Goal: Feedback & Contribution: Contribute content

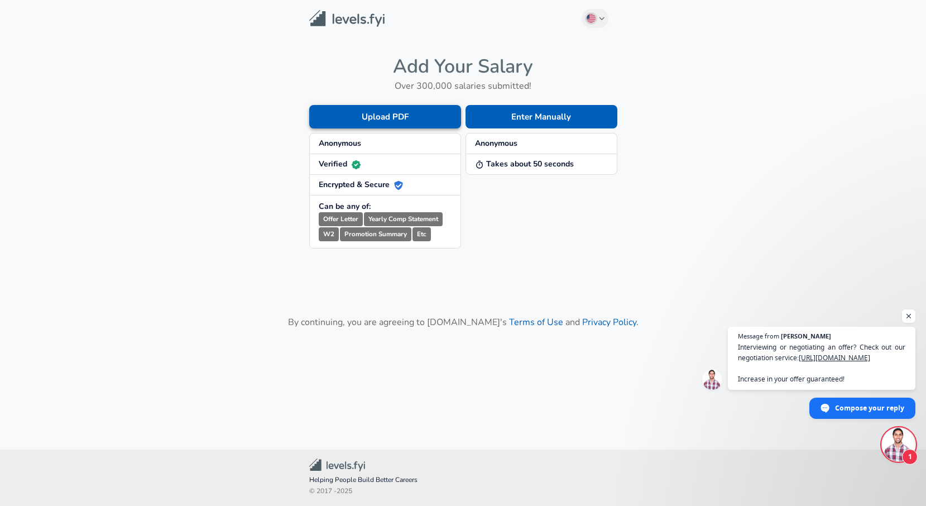
click at [390, 117] on button "Upload PDF" at bounding box center [385, 116] width 152 height 23
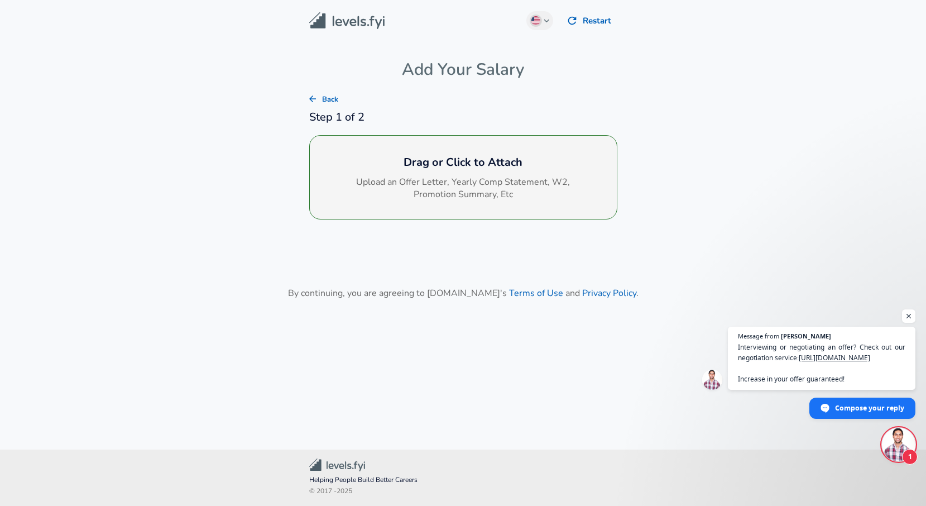
click at [514, 164] on h6 "Drag or Click to Attach" at bounding box center [463, 162] width 289 height 18
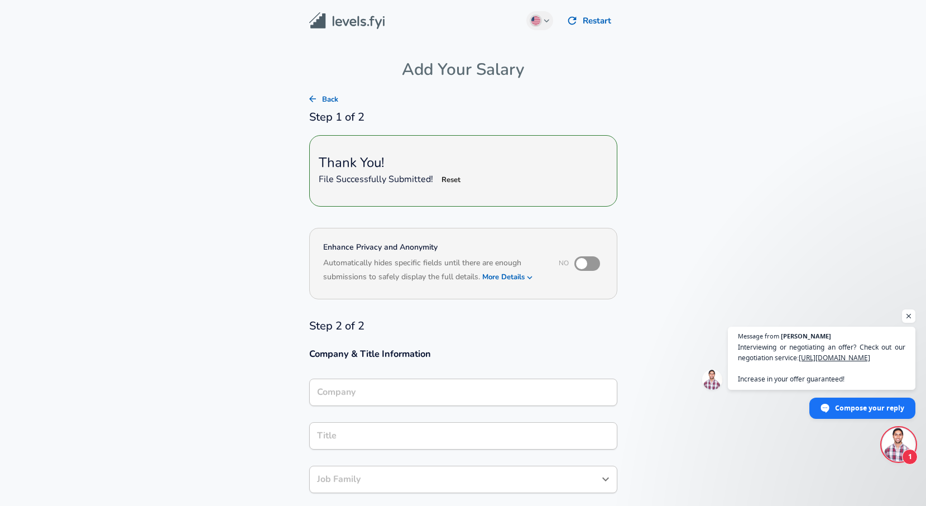
type input "Product Designer"
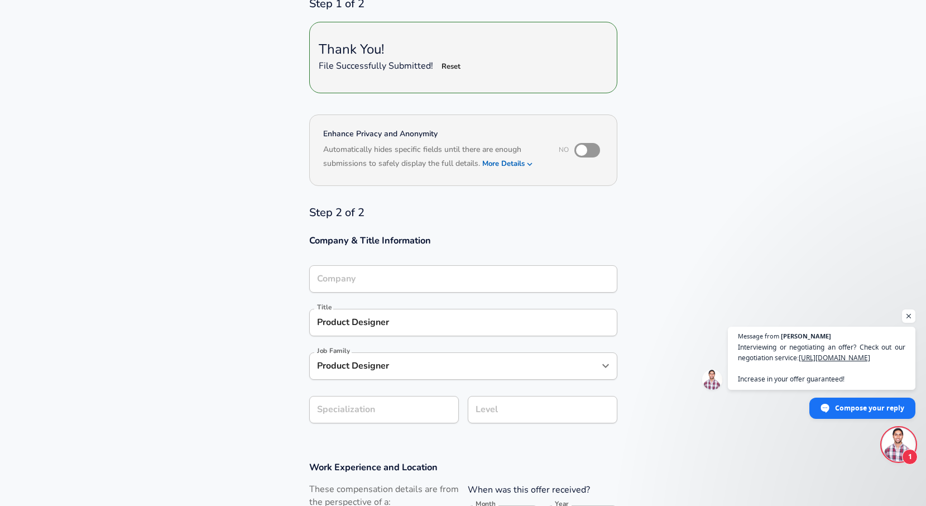
scroll to position [124, 0]
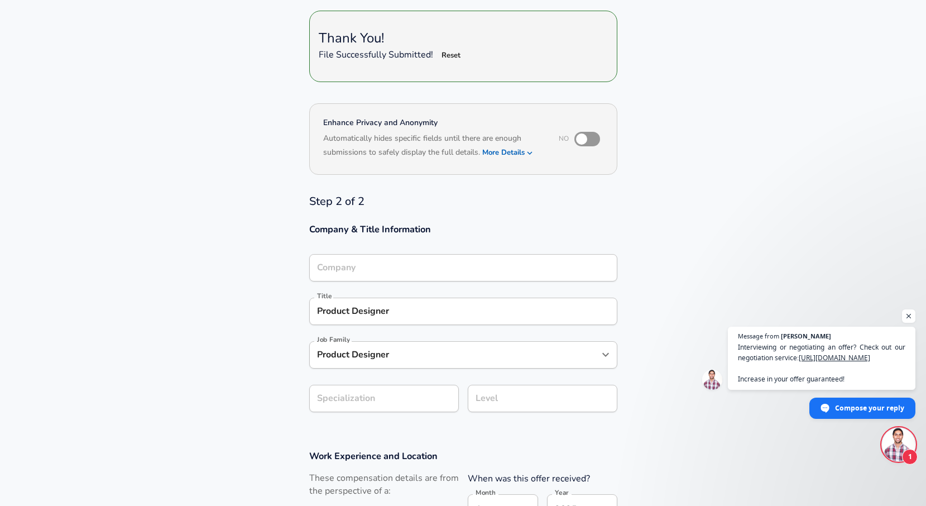
click at [438, 276] on input "Company" at bounding box center [463, 267] width 298 height 17
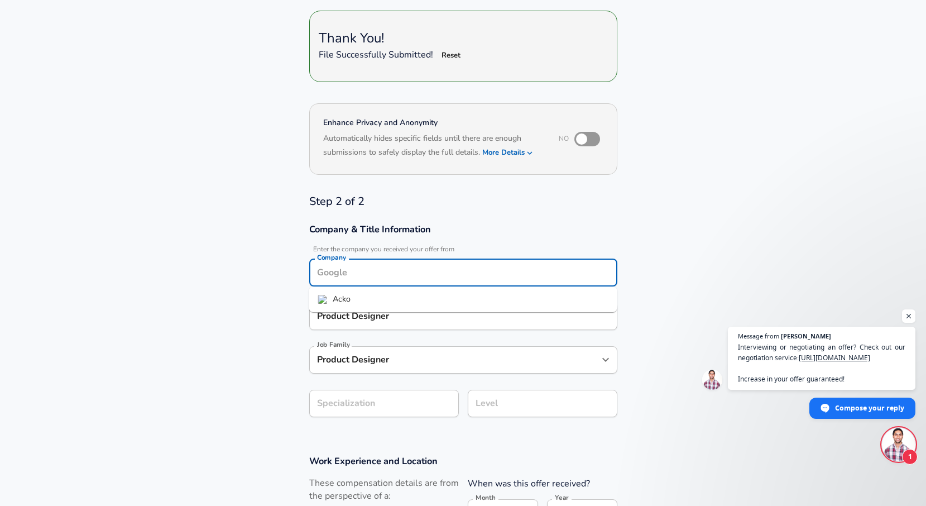
click at [429, 295] on li "Acko" at bounding box center [463, 299] width 308 height 17
type input "Acko"
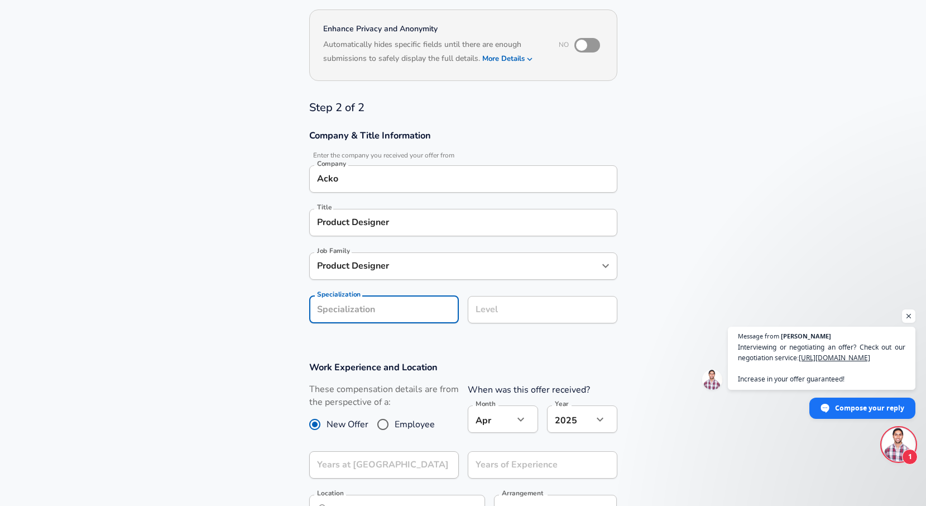
scroll to position [252, 0]
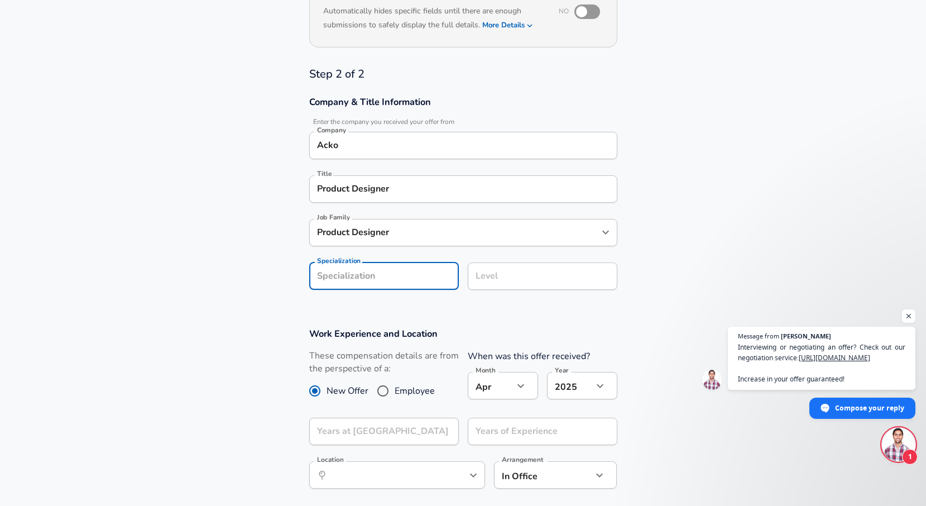
click at [429, 301] on section "Company & Title Information Enter the company you received your offer from Comp…" at bounding box center [463, 199] width 926 height 232
click at [417, 273] on input "Specialization" at bounding box center [384, 275] width 150 height 27
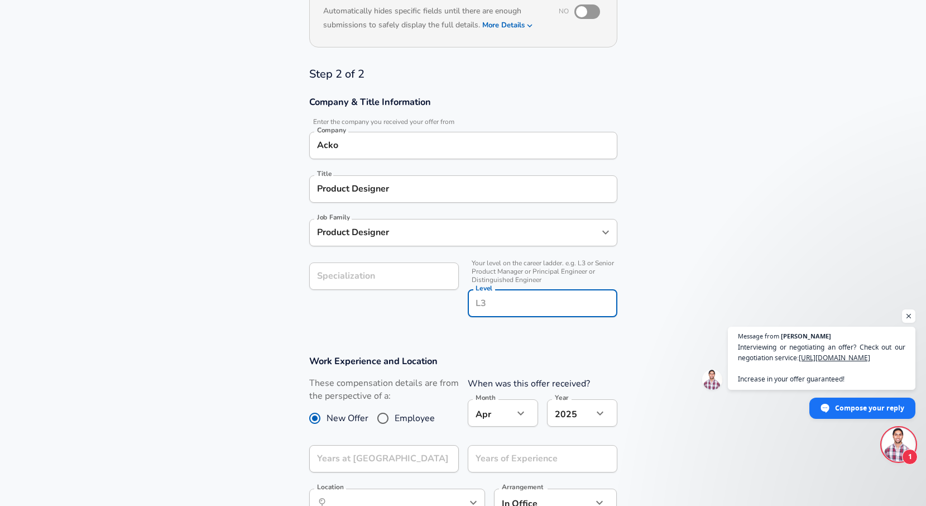
scroll to position [274, 0]
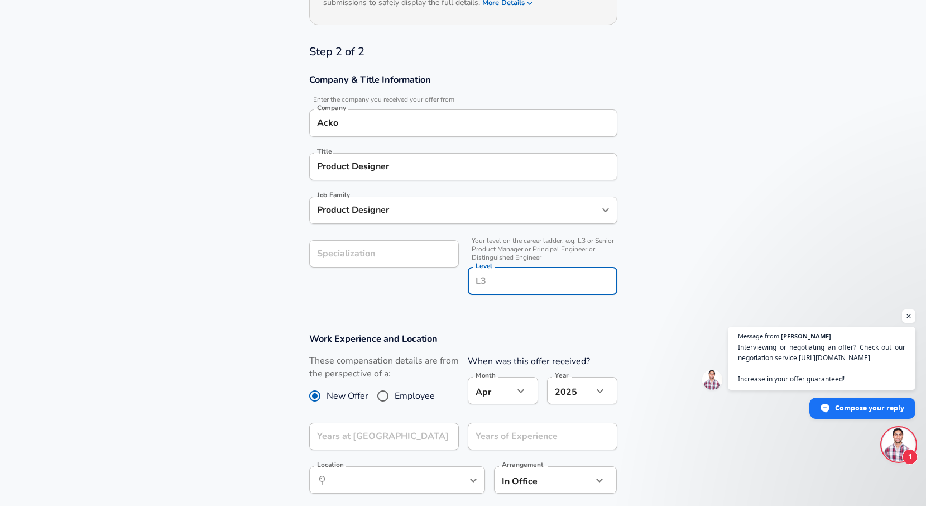
click at [494, 276] on input "Level" at bounding box center [543, 280] width 140 height 17
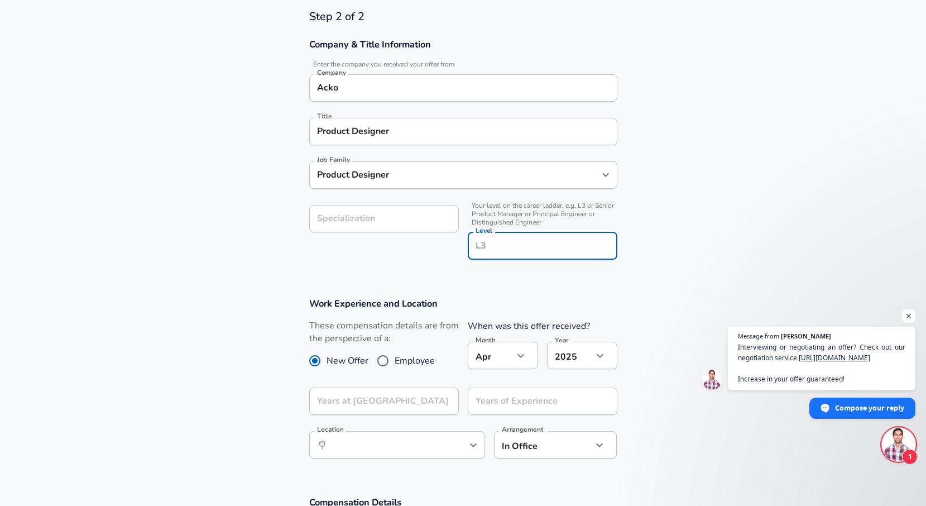
scroll to position [400, 0]
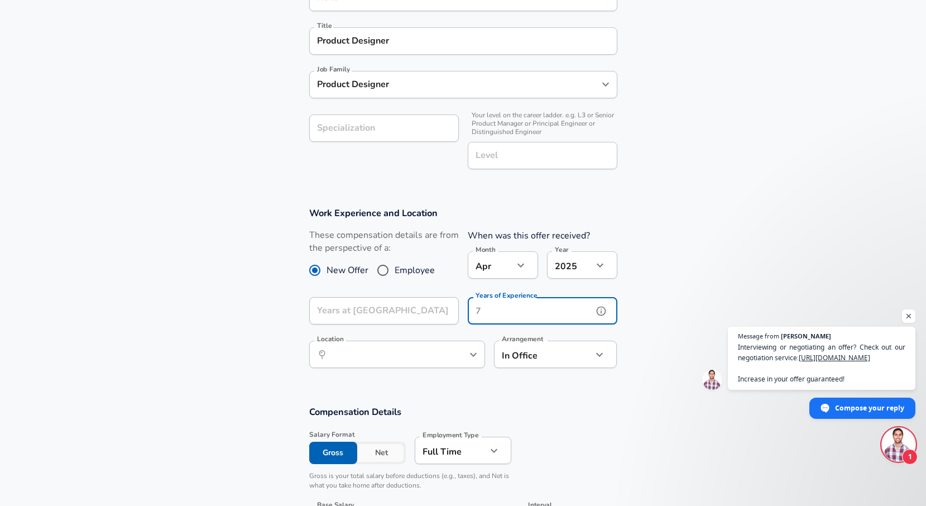
click at [517, 305] on input "Years of Experience" at bounding box center [530, 310] width 125 height 27
click at [517, 306] on input "Years of Experience" at bounding box center [530, 310] width 125 height 27
type input "9"
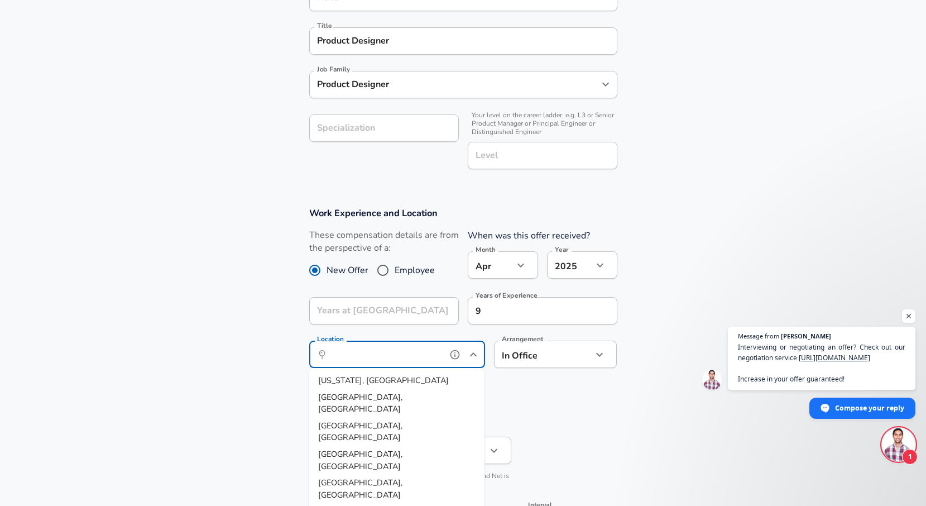
click at [404, 353] on input "Location" at bounding box center [385, 353] width 114 height 17
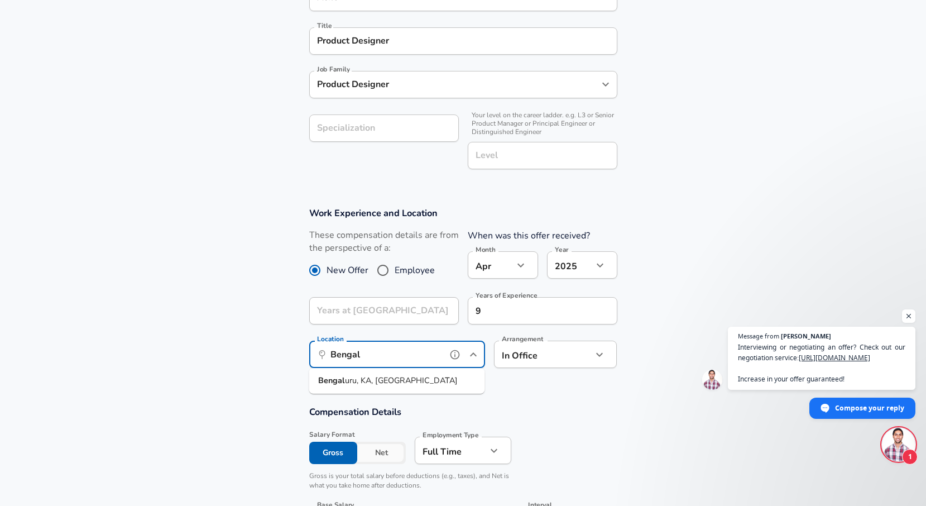
click at [395, 383] on li "Bengal uru, [GEOGRAPHIC_DATA], [GEOGRAPHIC_DATA]" at bounding box center [397, 380] width 176 height 17
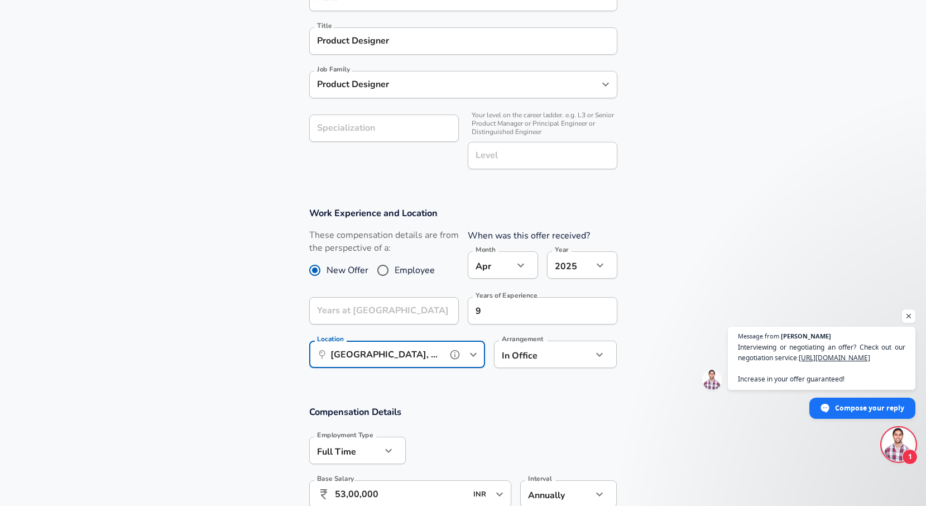
type input "[GEOGRAPHIC_DATA], [GEOGRAPHIC_DATA], [GEOGRAPHIC_DATA]"
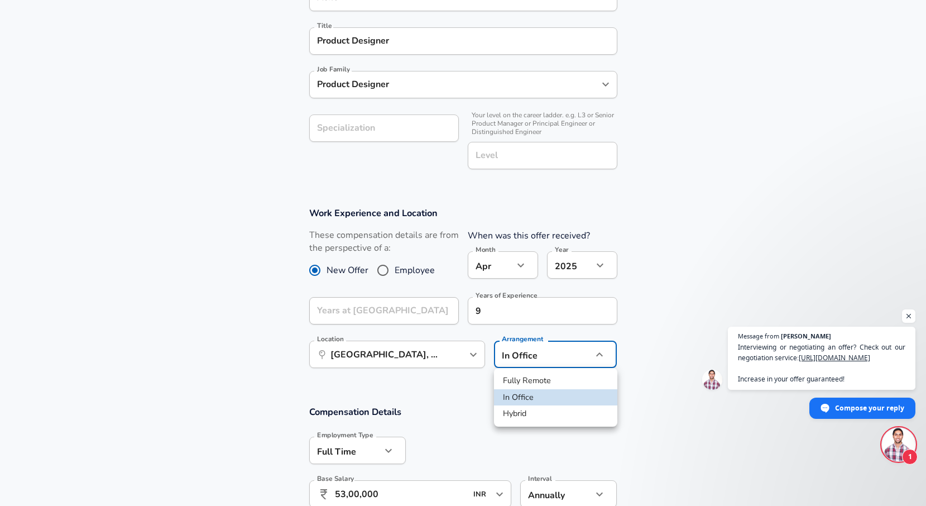
click at [532, 411] on li "Hybrid" at bounding box center [555, 413] width 123 height 17
type input "hybrid"
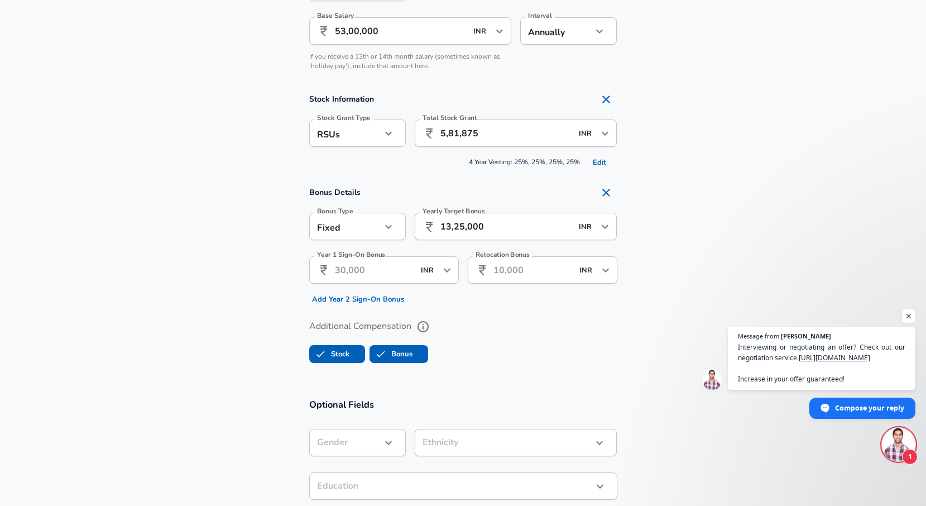
scroll to position [865, 0]
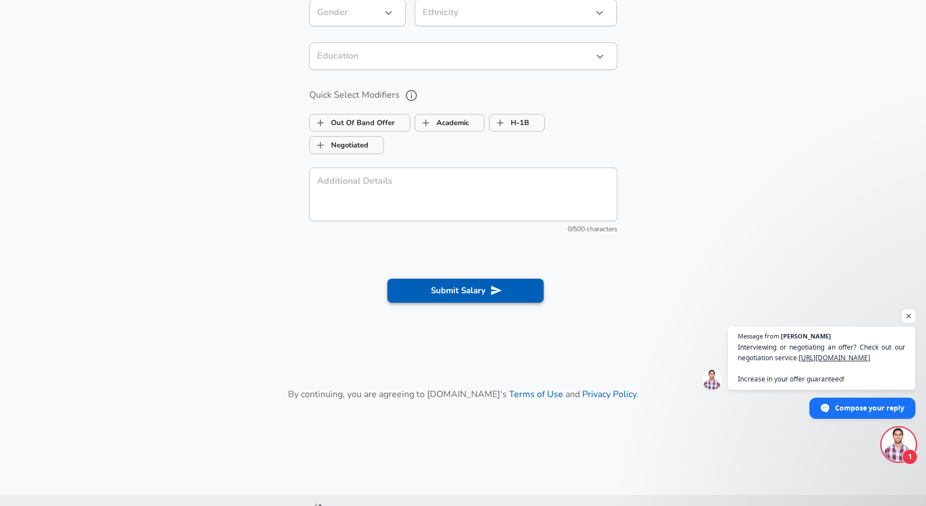
click at [489, 292] on button "Submit Salary" at bounding box center [465, 290] width 156 height 23
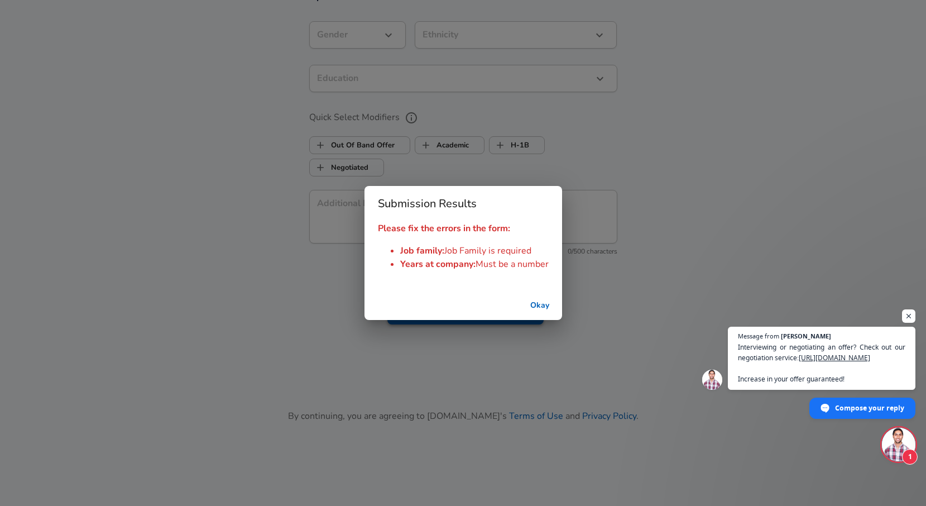
scroll to position [1314, 0]
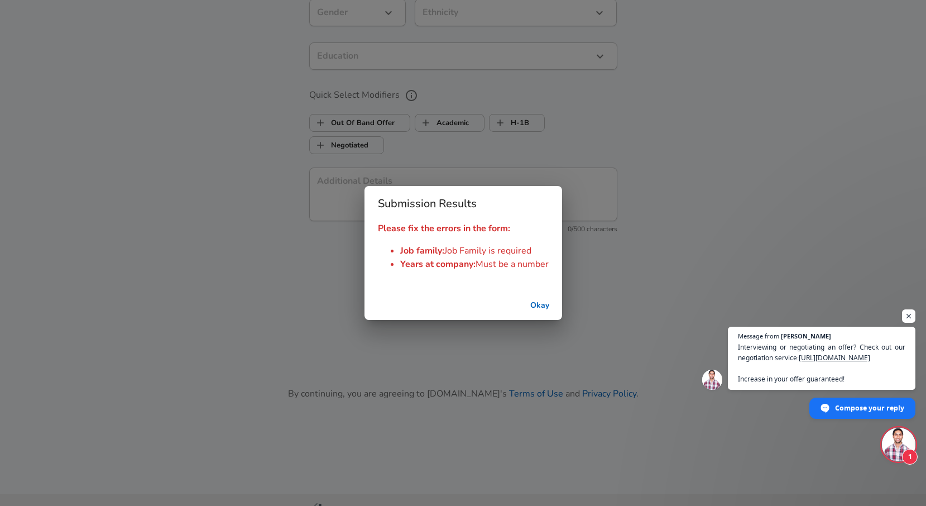
click at [536, 309] on button "Okay" at bounding box center [540, 305] width 36 height 21
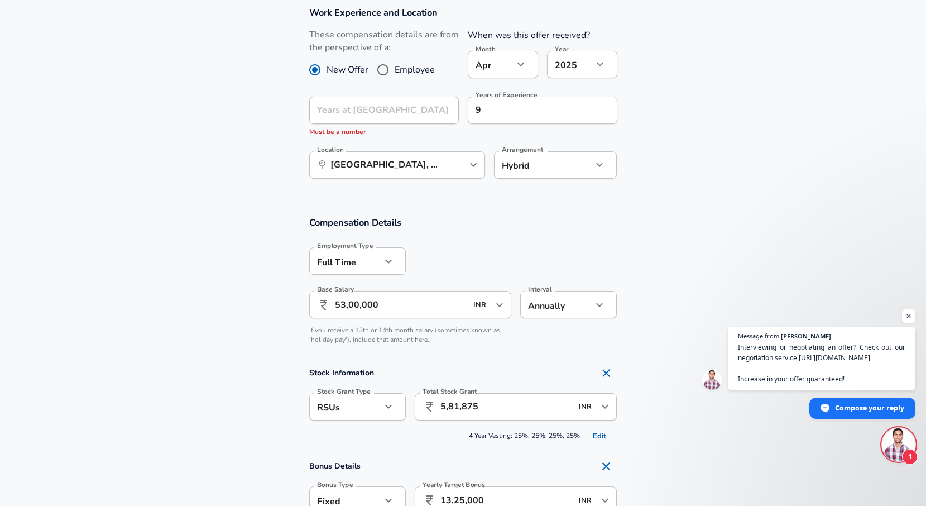
scroll to position [493, 0]
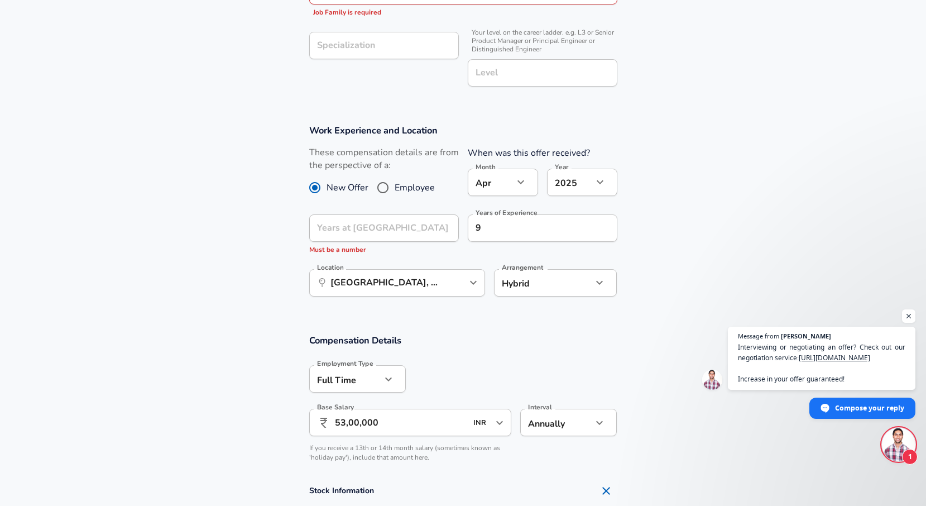
click at [353, 211] on div "Years at Acko Years at [GEOGRAPHIC_DATA] Must be a number" at bounding box center [379, 232] width 159 height 55
click at [381, 188] on input "Employee" at bounding box center [382, 188] width 23 height 18
radio input "true"
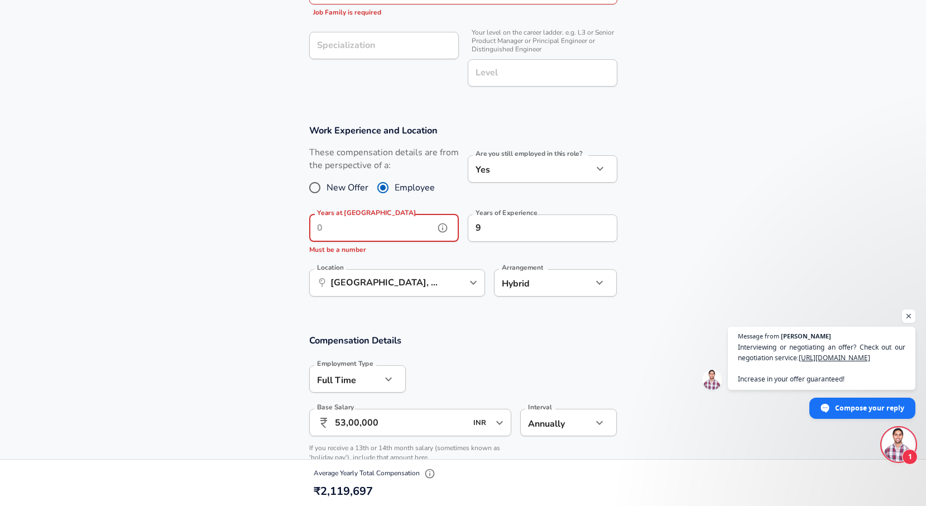
click at [358, 223] on input "Years at [GEOGRAPHIC_DATA]" at bounding box center [371, 227] width 125 height 27
type input "3"
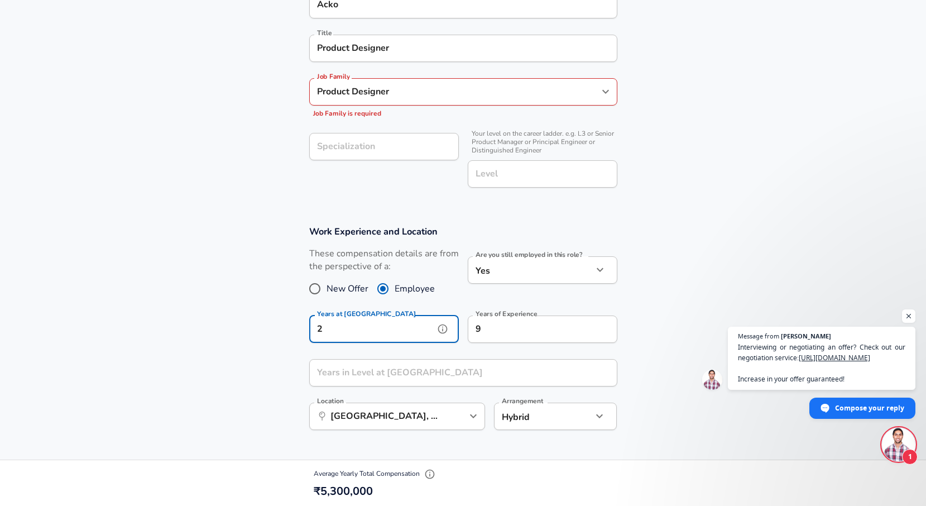
type input "2"
click at [405, 93] on input "Product Designer" at bounding box center [454, 91] width 281 height 17
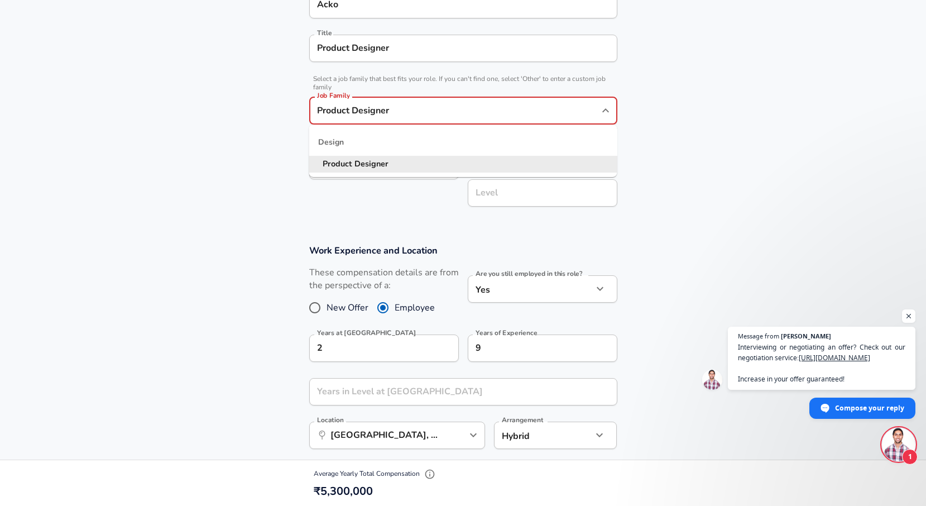
scroll to position [415, 0]
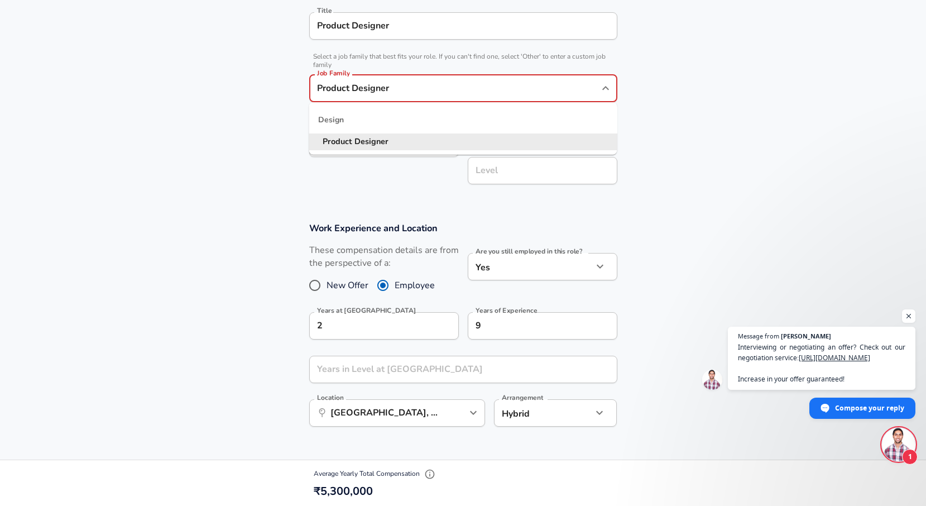
click at [374, 141] on strong "Designer" at bounding box center [371, 141] width 34 height 11
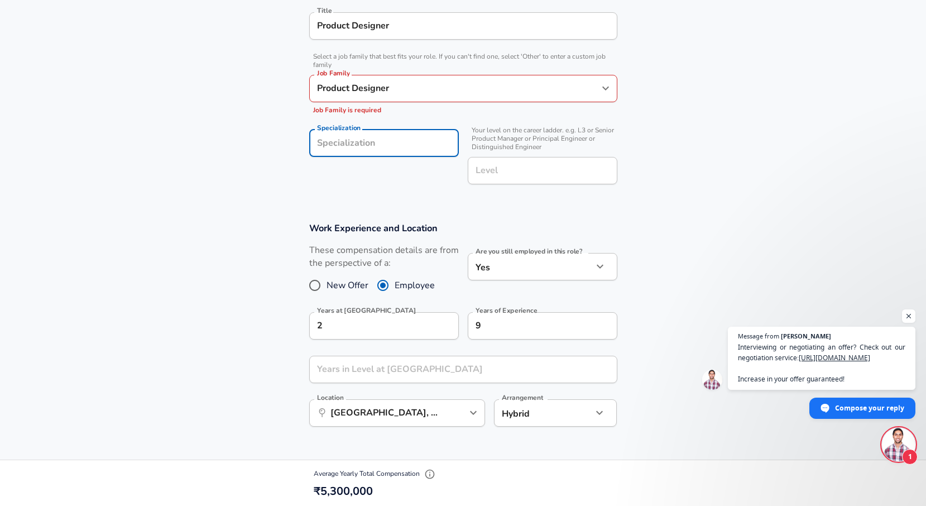
click at [367, 149] on input "Specialization" at bounding box center [384, 142] width 150 height 27
type input "D"
type input "Design"
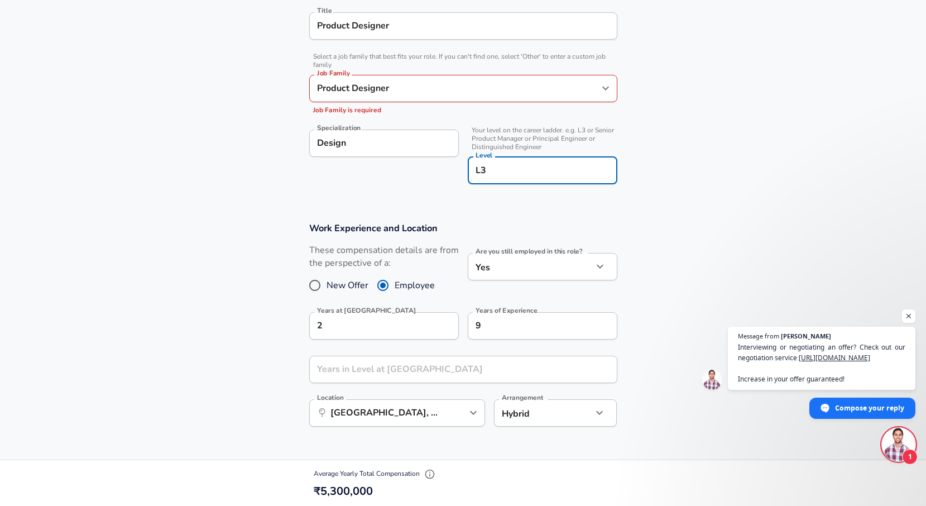
type input "L"
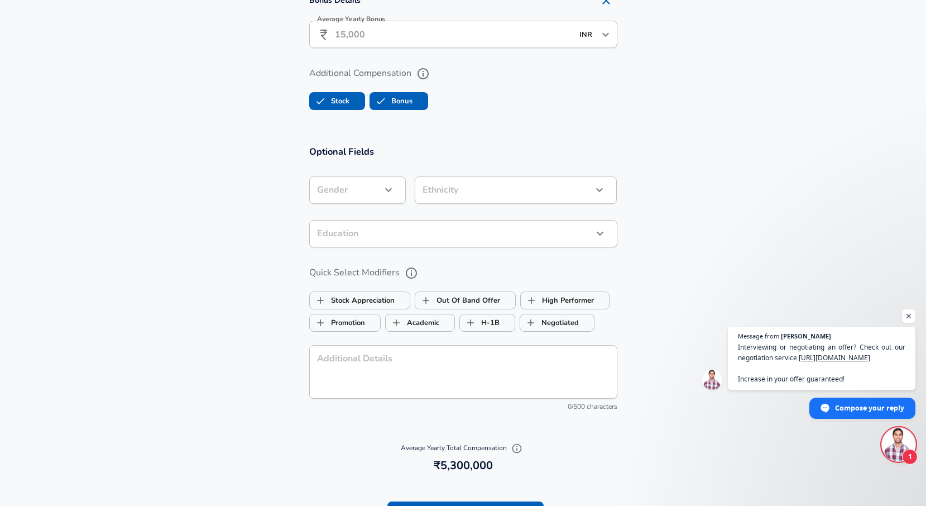
scroll to position [1242, 0]
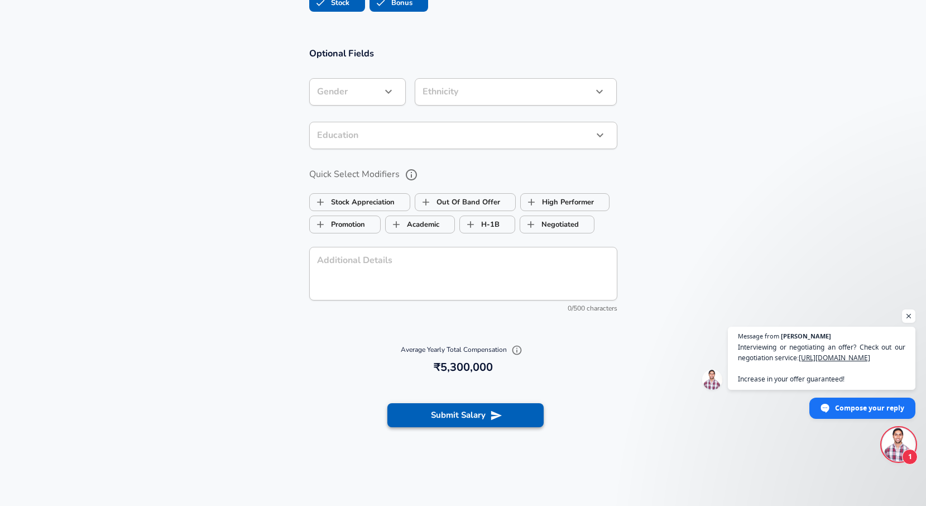
type input "Principal"
click at [447, 419] on button "Submit Salary" at bounding box center [465, 414] width 156 height 23
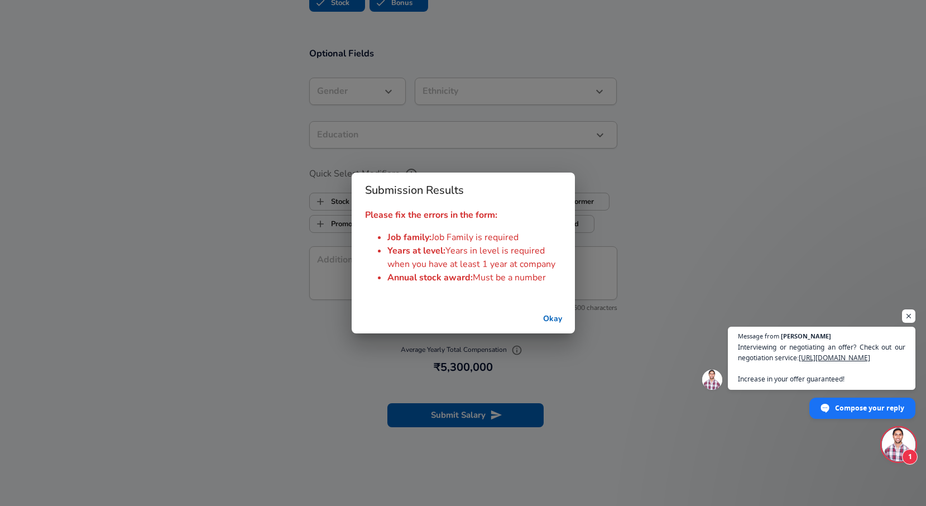
click at [544, 314] on button "Okay" at bounding box center [553, 319] width 36 height 21
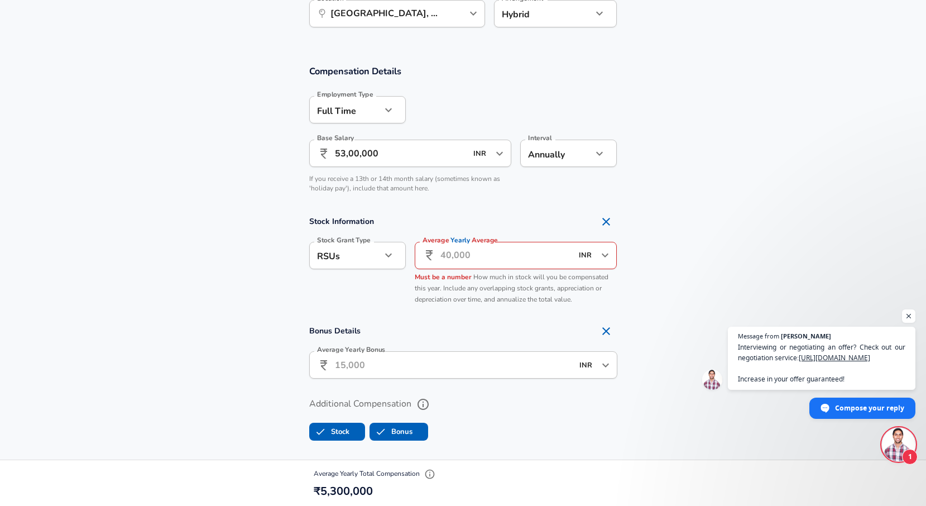
scroll to position [819, 0]
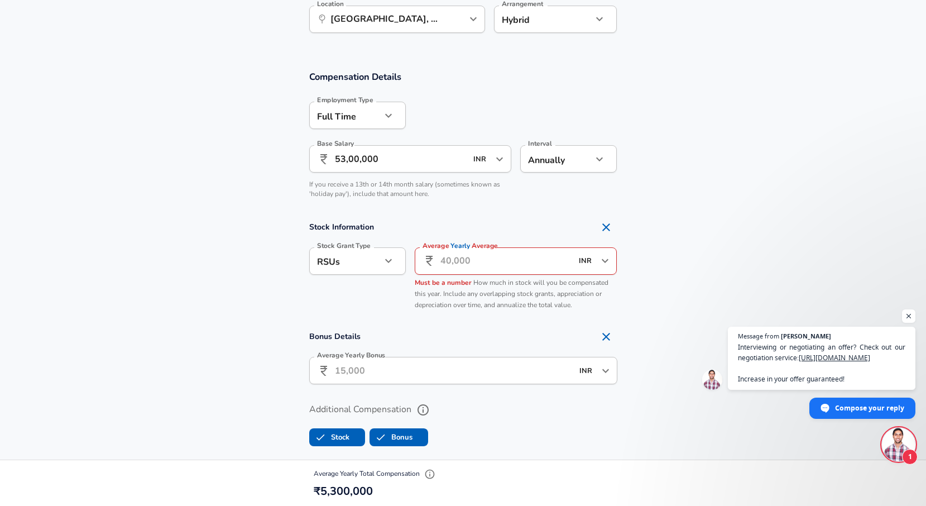
click at [481, 251] on input "Average Yearly Average" at bounding box center [506, 260] width 132 height 27
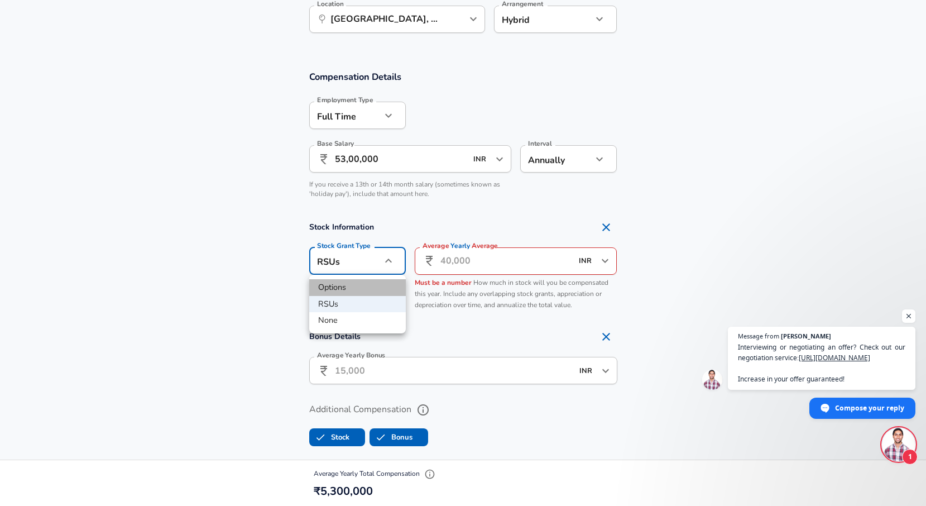
click at [358, 291] on li "Options" at bounding box center [357, 287] width 97 height 17
type input "option"
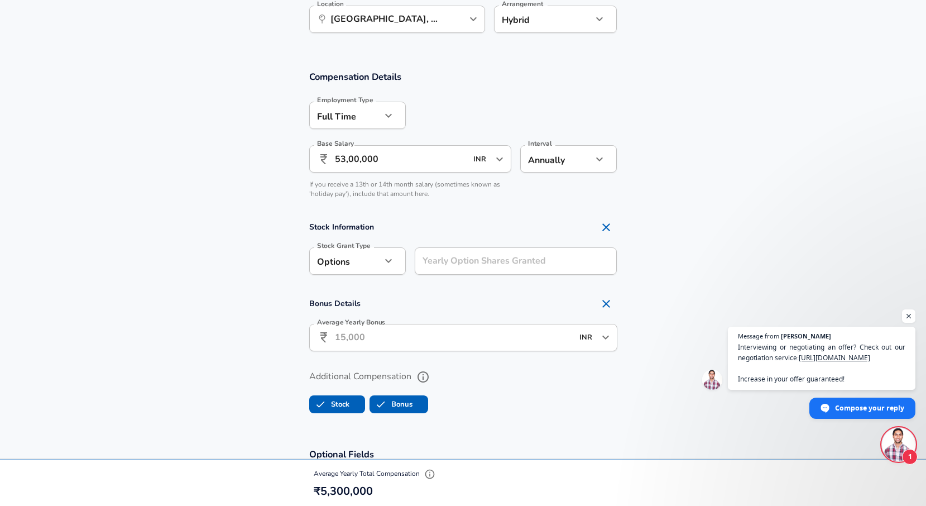
click at [459, 262] on input "Yearly Option Shares Granted" at bounding box center [516, 260] width 203 height 27
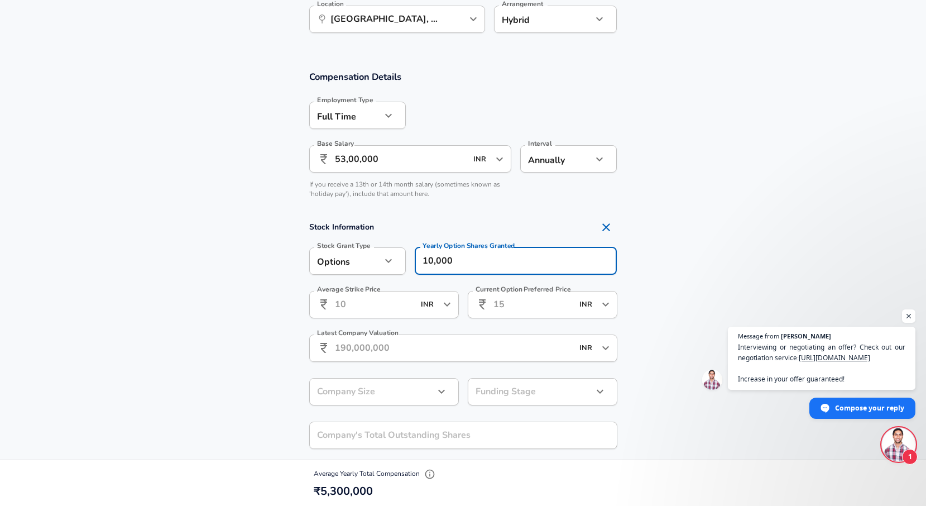
type input "100,000"
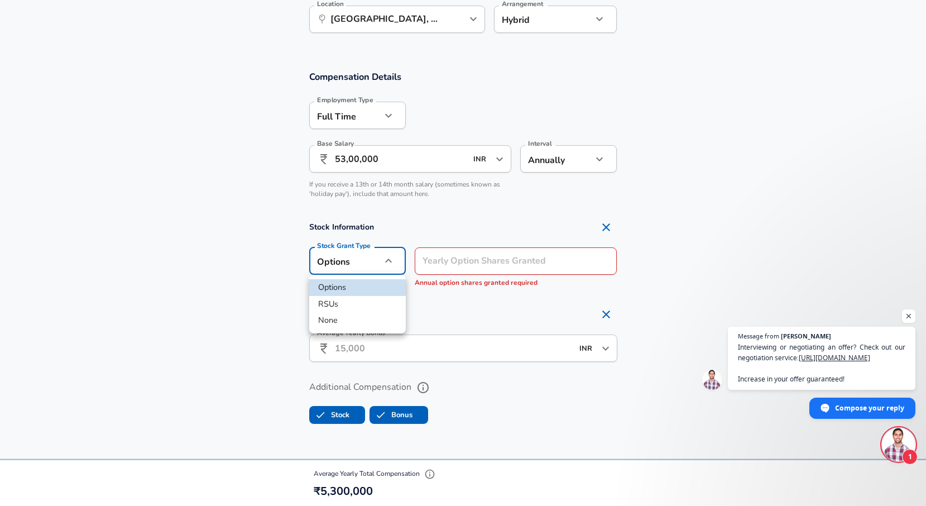
click at [339, 327] on li "None" at bounding box center [357, 320] width 97 height 17
type input "none"
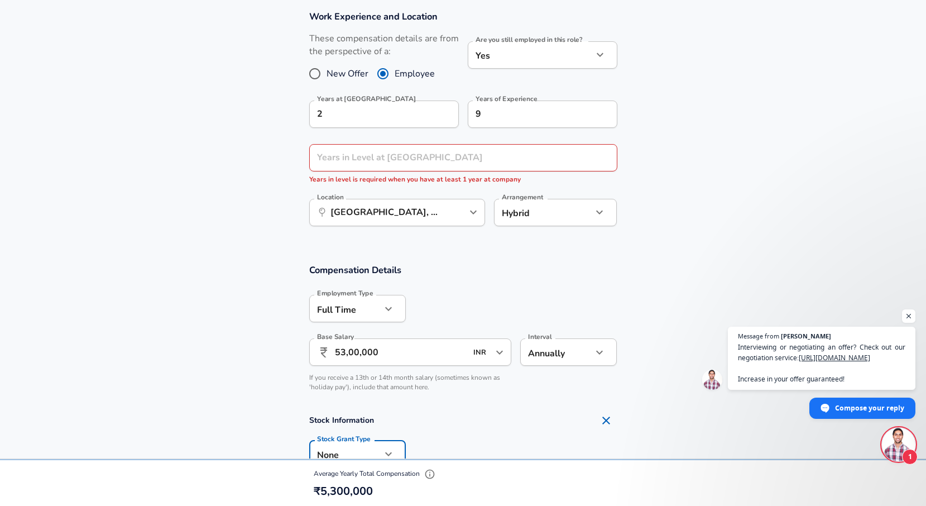
scroll to position [607, 0]
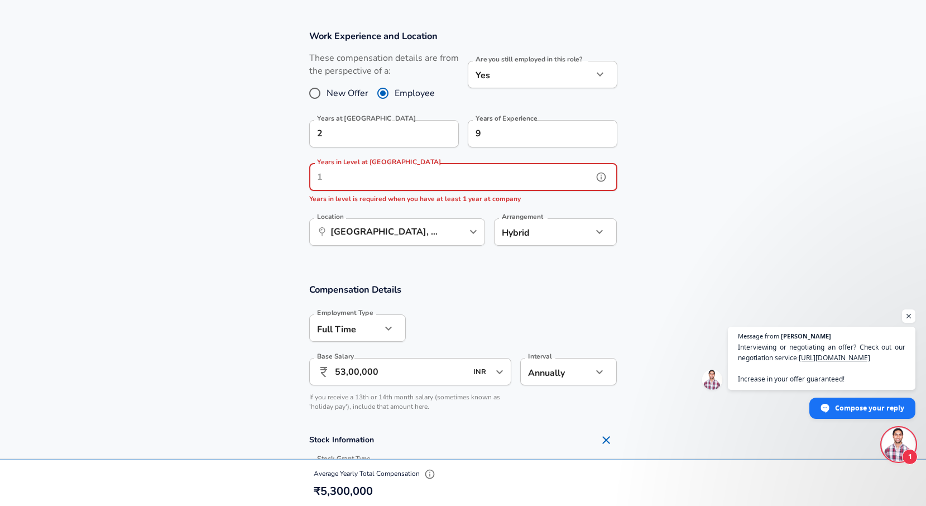
click at [433, 177] on input "Years in Level at [GEOGRAPHIC_DATA]" at bounding box center [451, 177] width 284 height 27
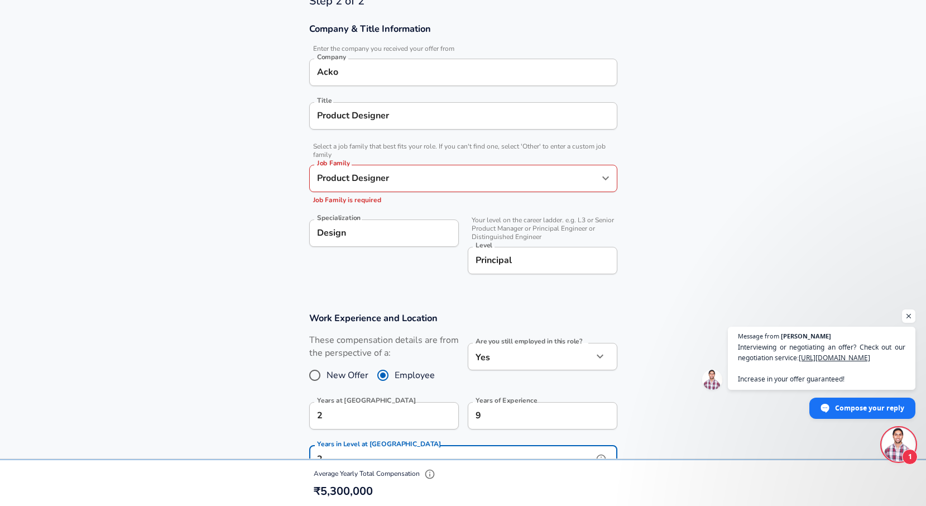
scroll to position [268, 0]
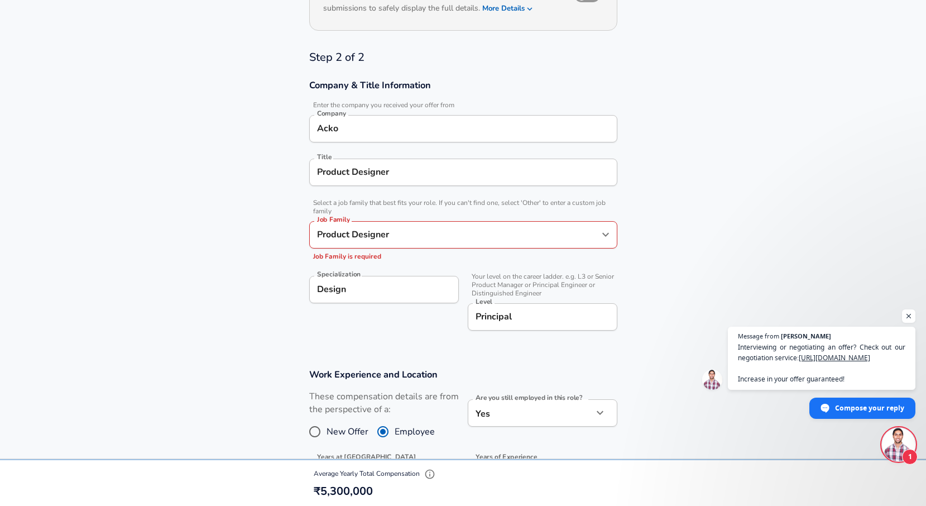
type input "2"
click at [426, 236] on input "Product Designer" at bounding box center [454, 234] width 281 height 17
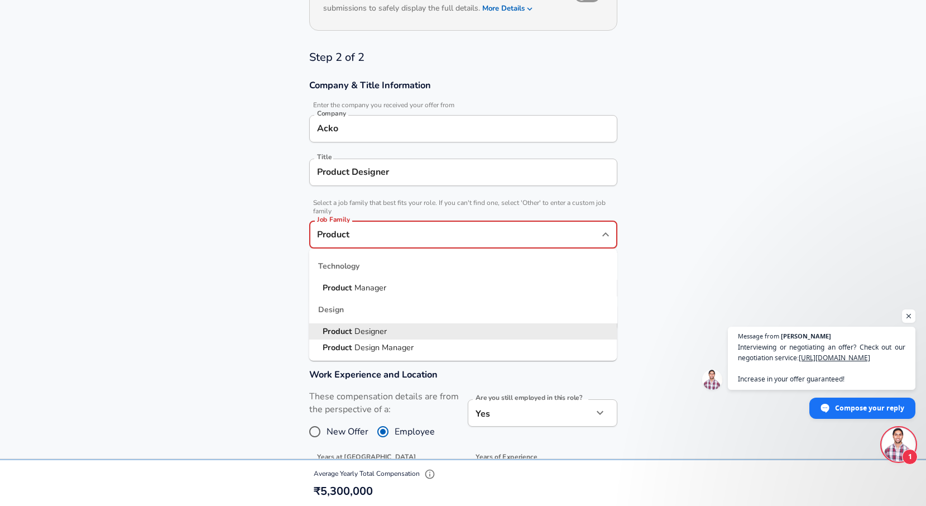
click at [392, 330] on li "Product Designer" at bounding box center [463, 331] width 308 height 17
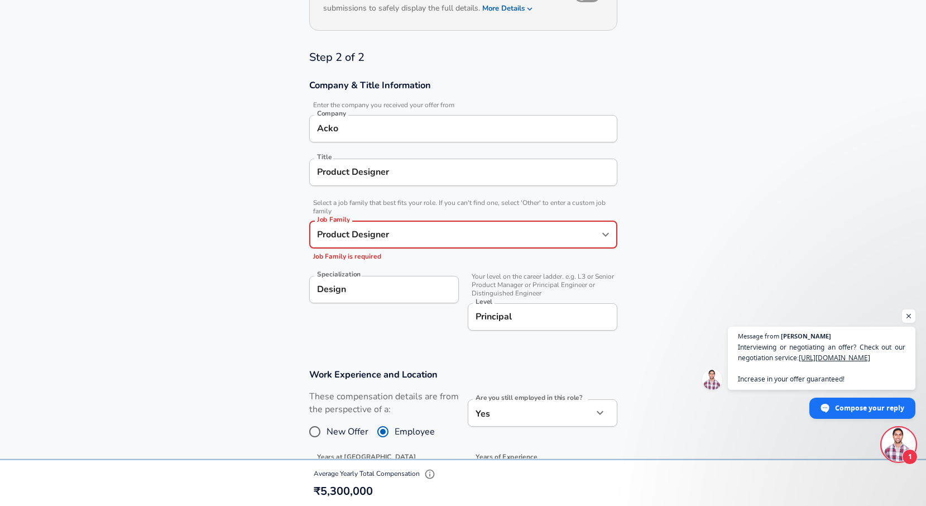
click at [294, 319] on section "Company & Title Information Enter the company you received your offer from Comp…" at bounding box center [463, 210] width 926 height 289
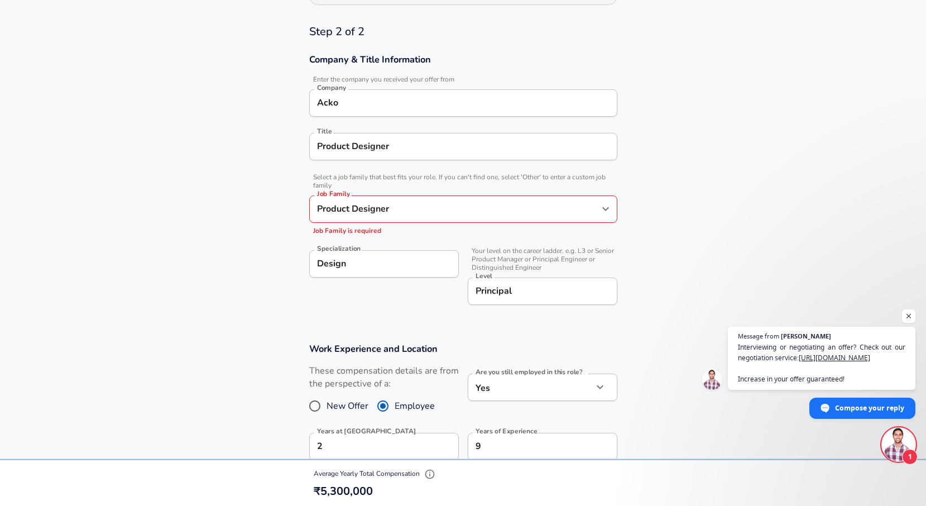
scroll to position [1378, 0]
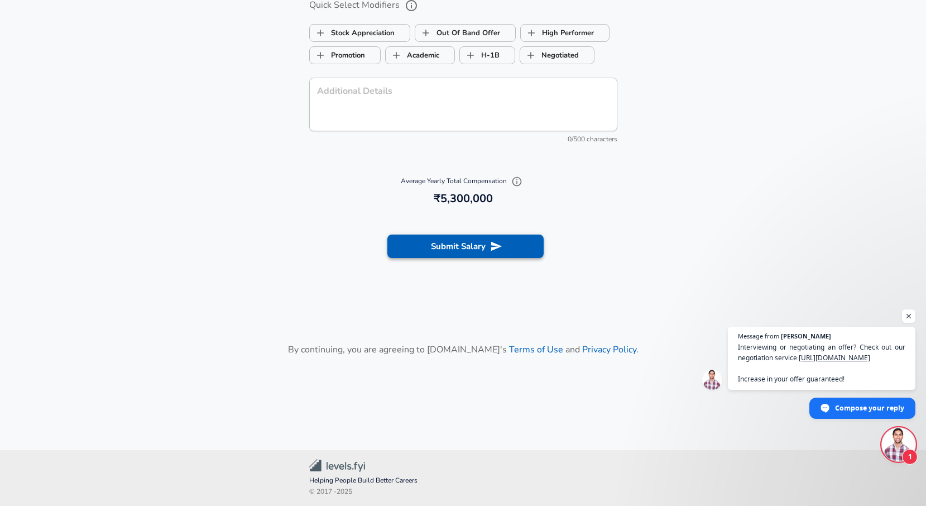
click at [451, 245] on button "Submit Salary" at bounding box center [465, 245] width 156 height 23
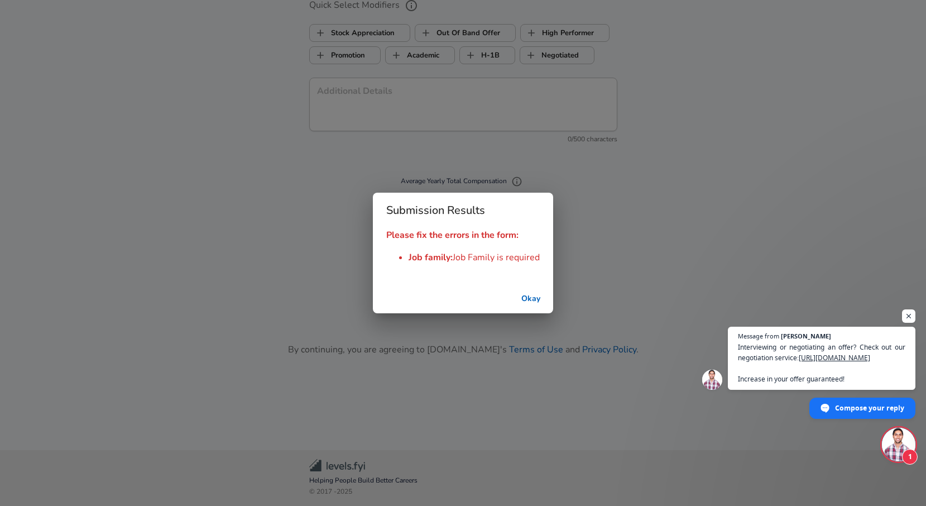
click at [525, 298] on button "Okay" at bounding box center [531, 299] width 36 height 21
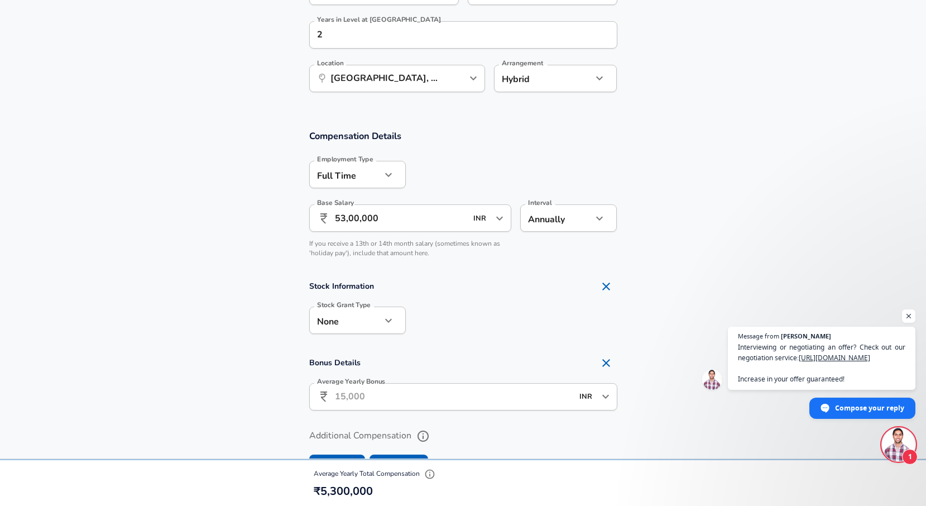
scroll to position [429, 0]
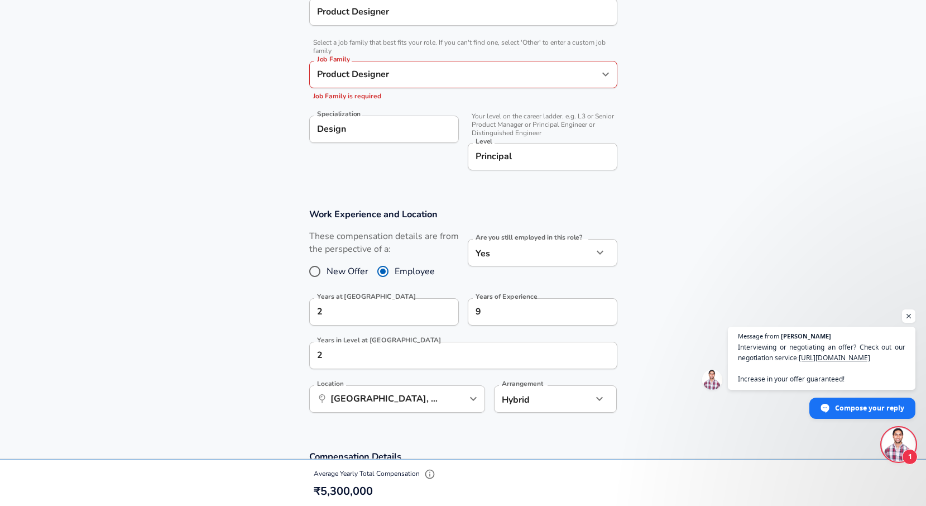
click at [395, 76] on input "Product Designer" at bounding box center [454, 74] width 281 height 17
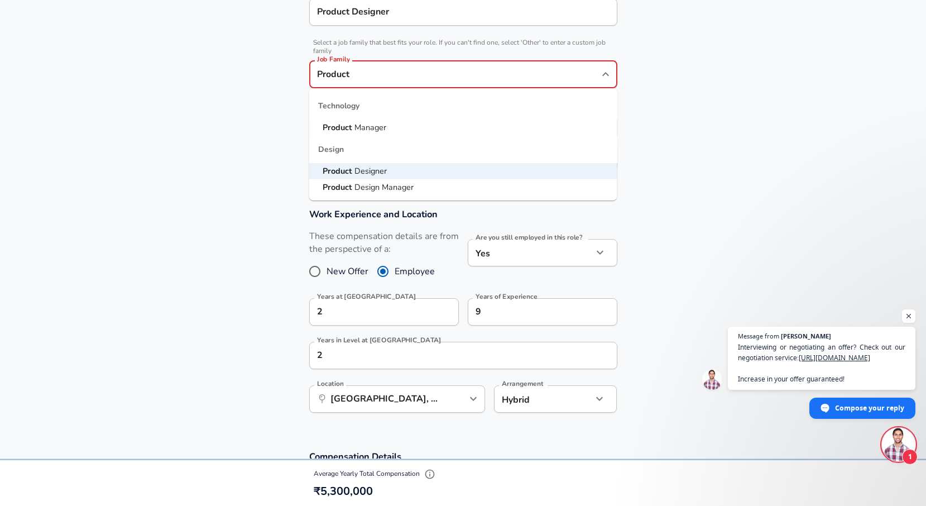
click at [379, 124] on span "Manager" at bounding box center [370, 127] width 32 height 11
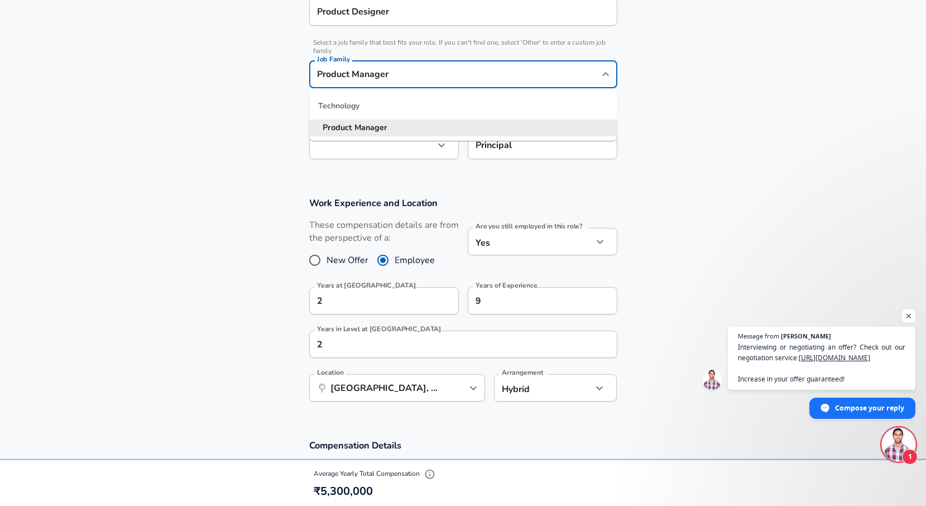
click at [411, 66] on input "Product Manager" at bounding box center [454, 74] width 281 height 17
type input "Product Manager"
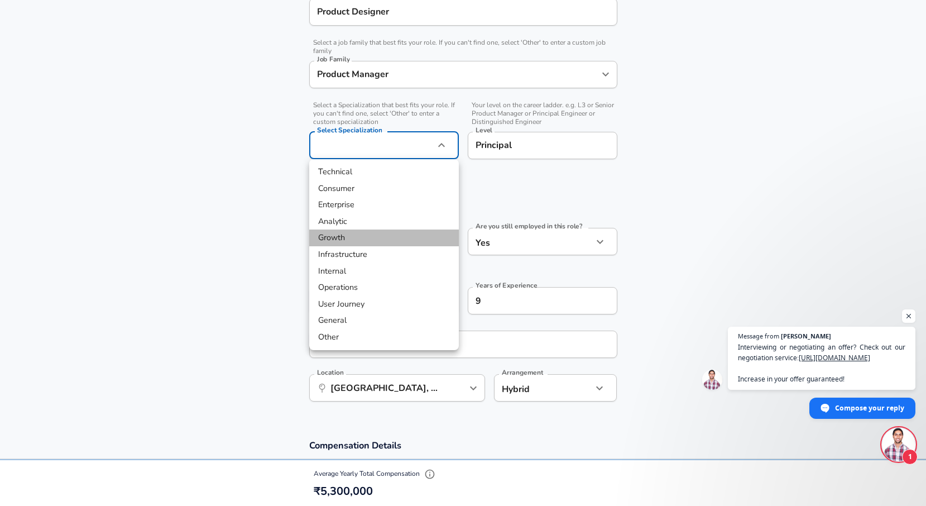
click at [353, 238] on li "Growth" at bounding box center [384, 237] width 150 height 17
type input "Growth"
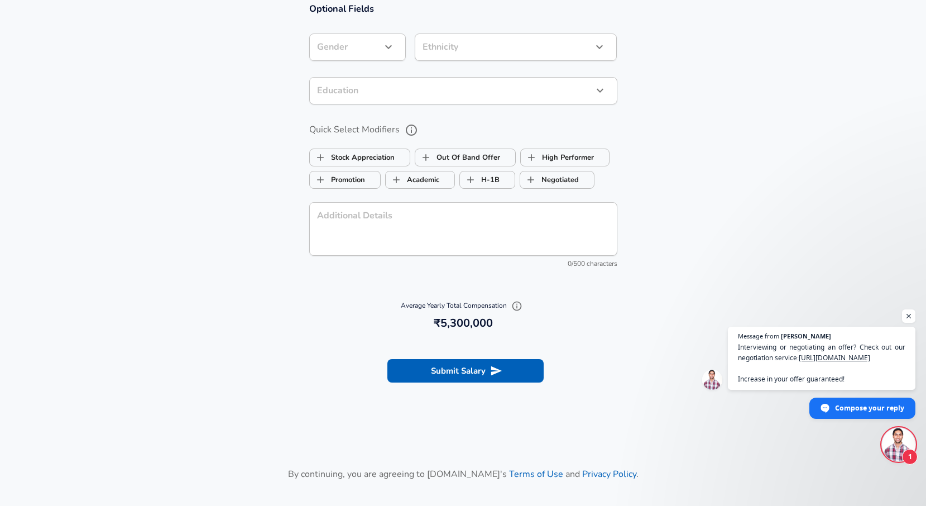
scroll to position [1367, 0]
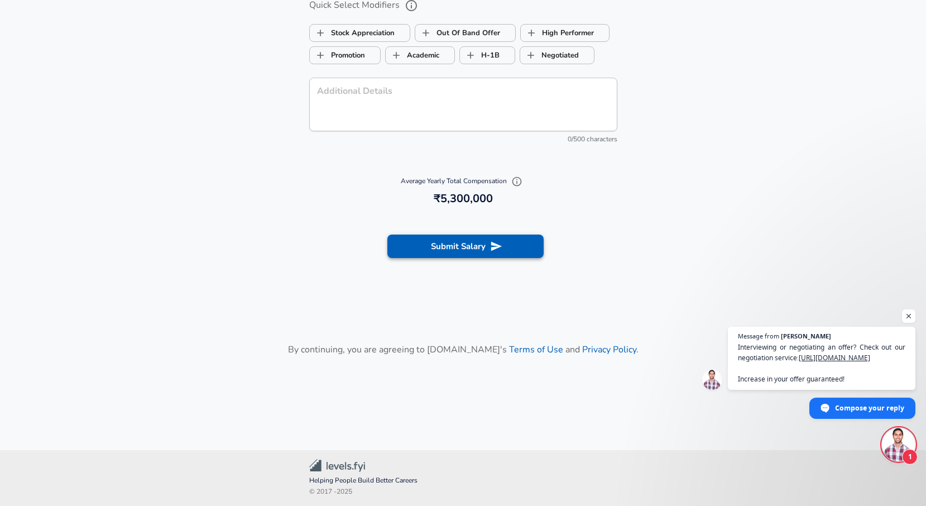
click at [415, 241] on button "Submit Salary" at bounding box center [465, 245] width 156 height 23
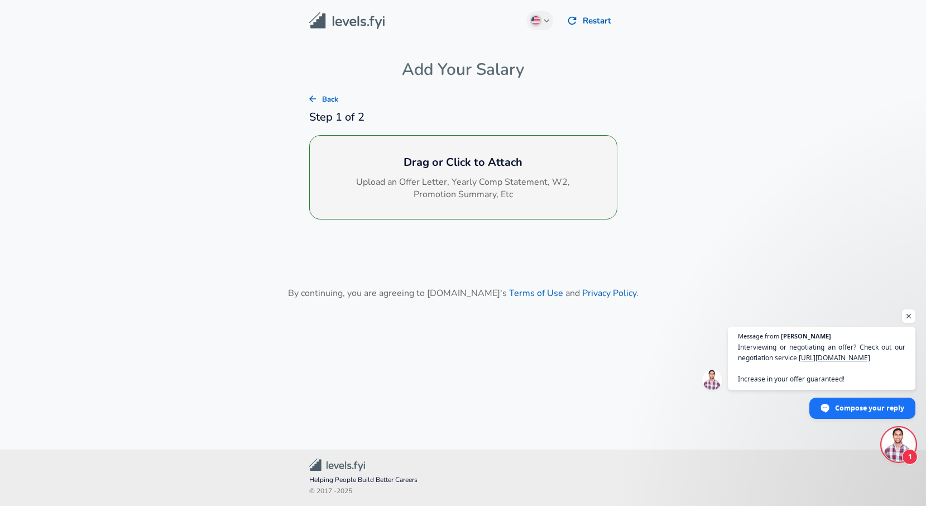
scroll to position [0, 0]
